Goal: Find specific page/section: Find specific page/section

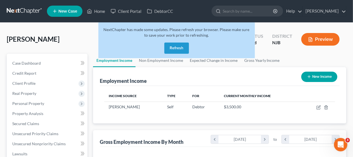
scroll to position [99, 141]
click at [181, 48] on button "Refresh" at bounding box center [176, 47] width 25 height 11
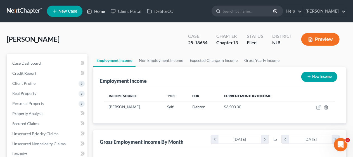
click at [97, 12] on link "Home" at bounding box center [96, 11] width 24 height 10
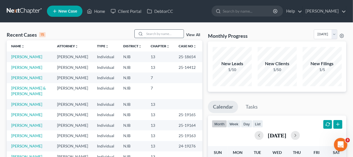
click at [149, 34] on input "search" at bounding box center [163, 34] width 39 height 8
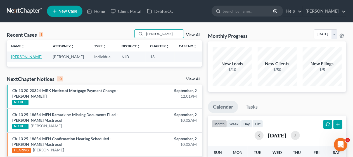
type input "[PERSON_NAME]"
click at [27, 56] on link "[PERSON_NAME]" at bounding box center [26, 56] width 31 height 5
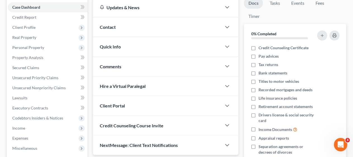
scroll to position [84, 0]
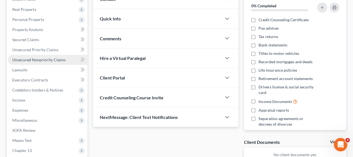
click at [53, 58] on span "Unsecured Nonpriority Claims" at bounding box center [38, 59] width 53 height 5
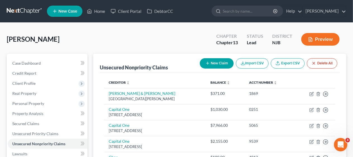
click at [89, 38] on div "[PERSON_NAME] Upgraded Chapter Chapter 13 Status Lead District [GEOGRAPHIC_DATA…" at bounding box center [177, 41] width 340 height 24
click at [45, 71] on link "Credit Report" at bounding box center [48, 73] width 80 height 10
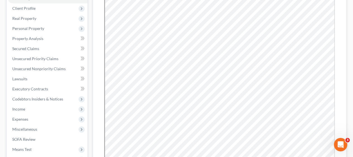
scroll to position [84, 0]
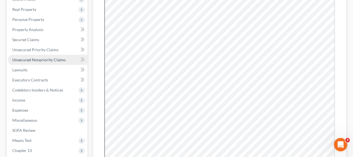
click at [56, 57] on span "Unsecured Nonpriority Claims" at bounding box center [38, 59] width 53 height 5
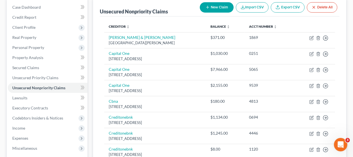
scroll to position [28, 0]
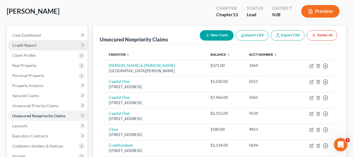
click at [48, 44] on link "Credit Report" at bounding box center [48, 45] width 80 height 10
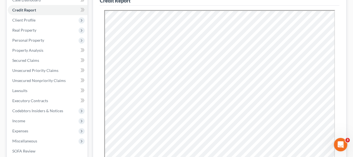
scroll to position [56, 0]
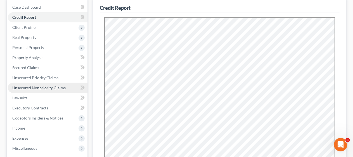
click at [54, 88] on span "Unsecured Nonpriority Claims" at bounding box center [38, 87] width 53 height 5
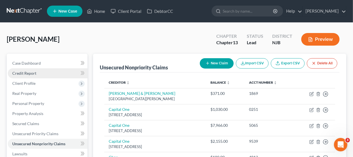
click at [42, 72] on link "Credit Report" at bounding box center [48, 73] width 80 height 10
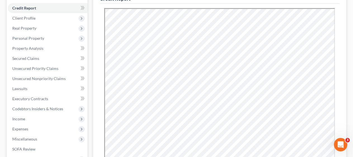
scroll to position [56, 0]
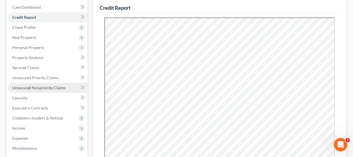
click at [60, 87] on span "Unsecured Nonpriority Claims" at bounding box center [38, 87] width 53 height 5
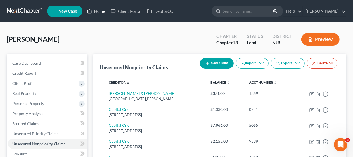
click at [101, 11] on link "Home" at bounding box center [96, 11] width 24 height 10
